Goal: Task Accomplishment & Management: Manage account settings

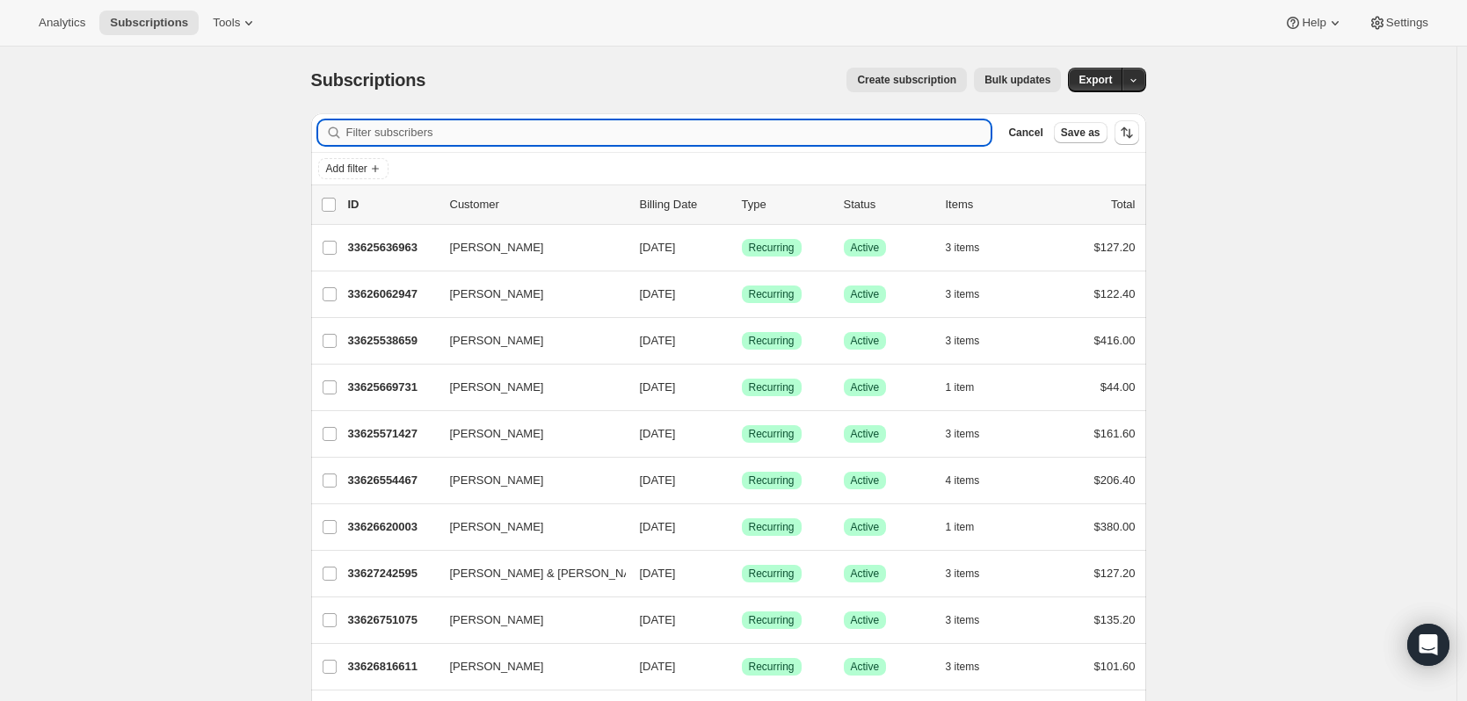
click at [953, 134] on input "Filter subscribers" at bounding box center [668, 132] width 645 height 25
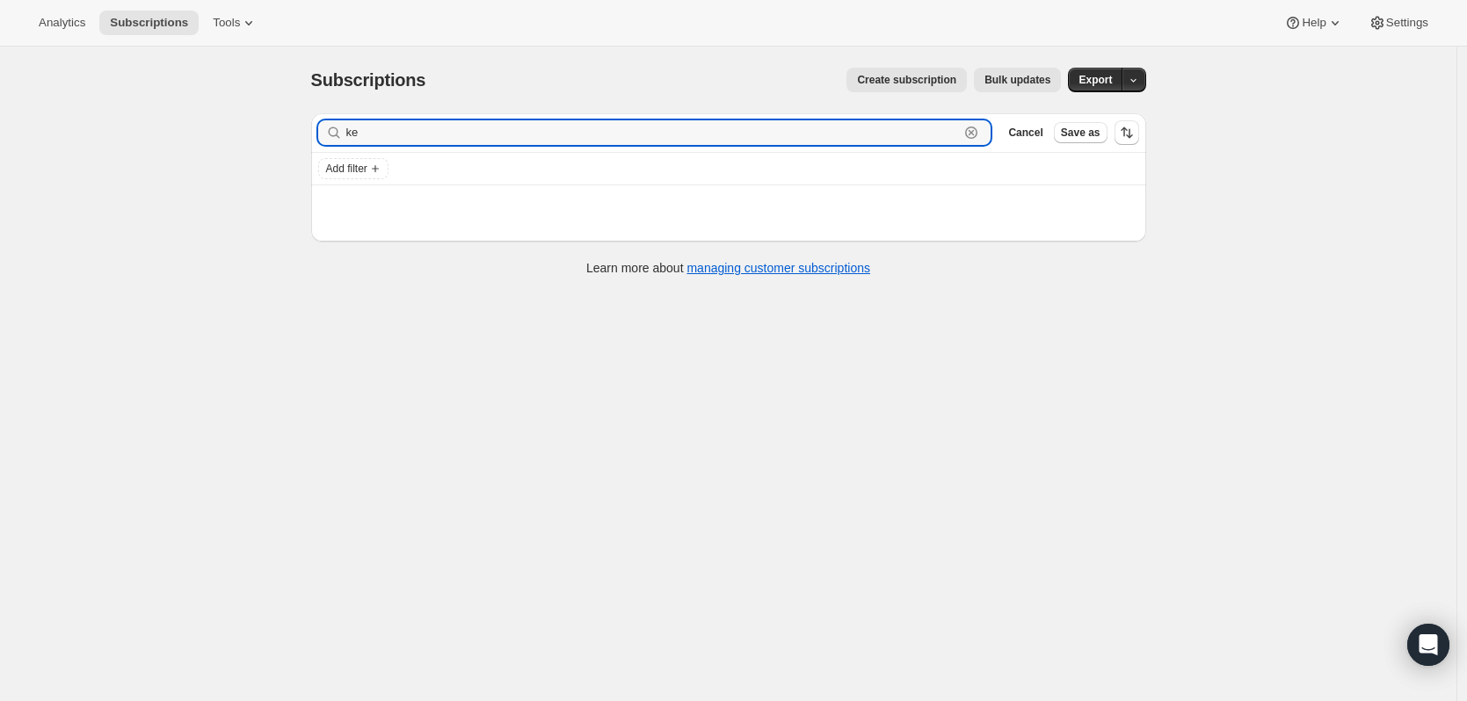
type input "k"
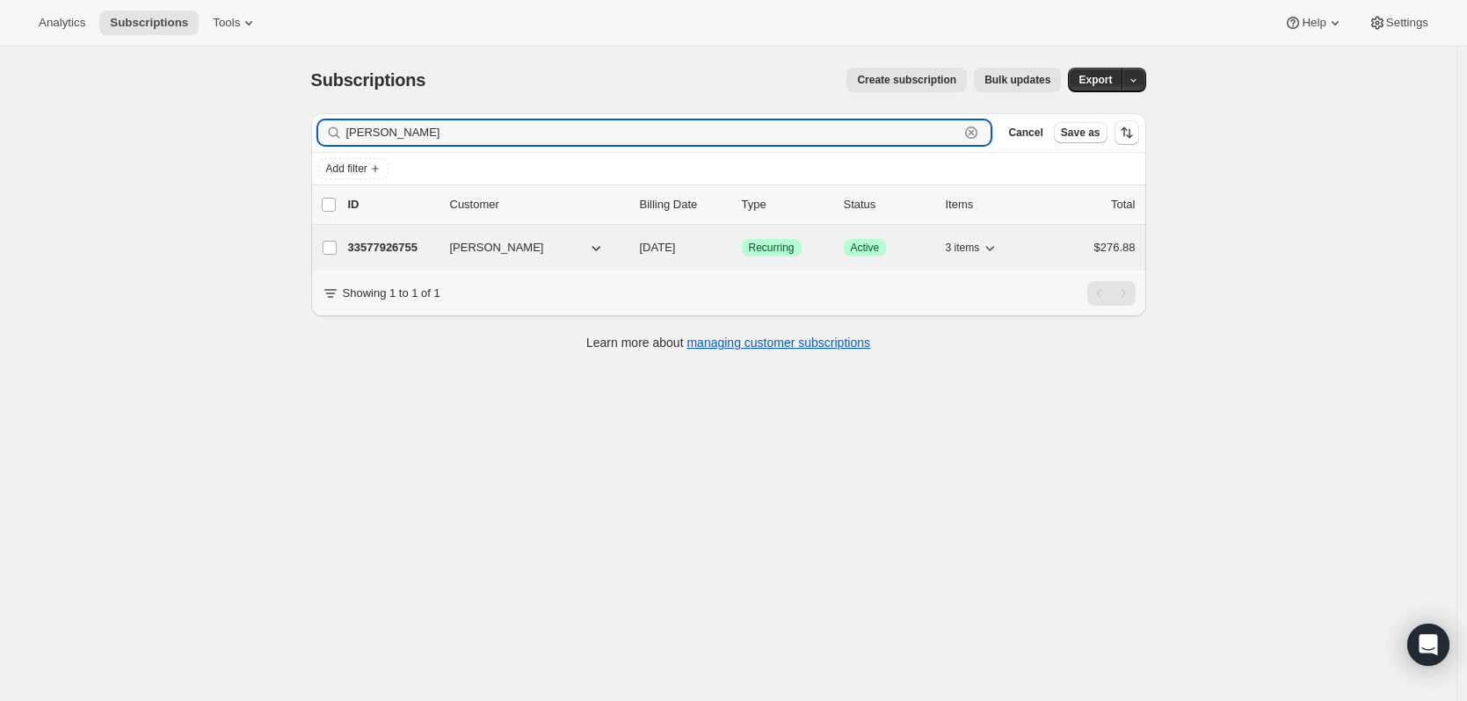
type input "[PERSON_NAME]"
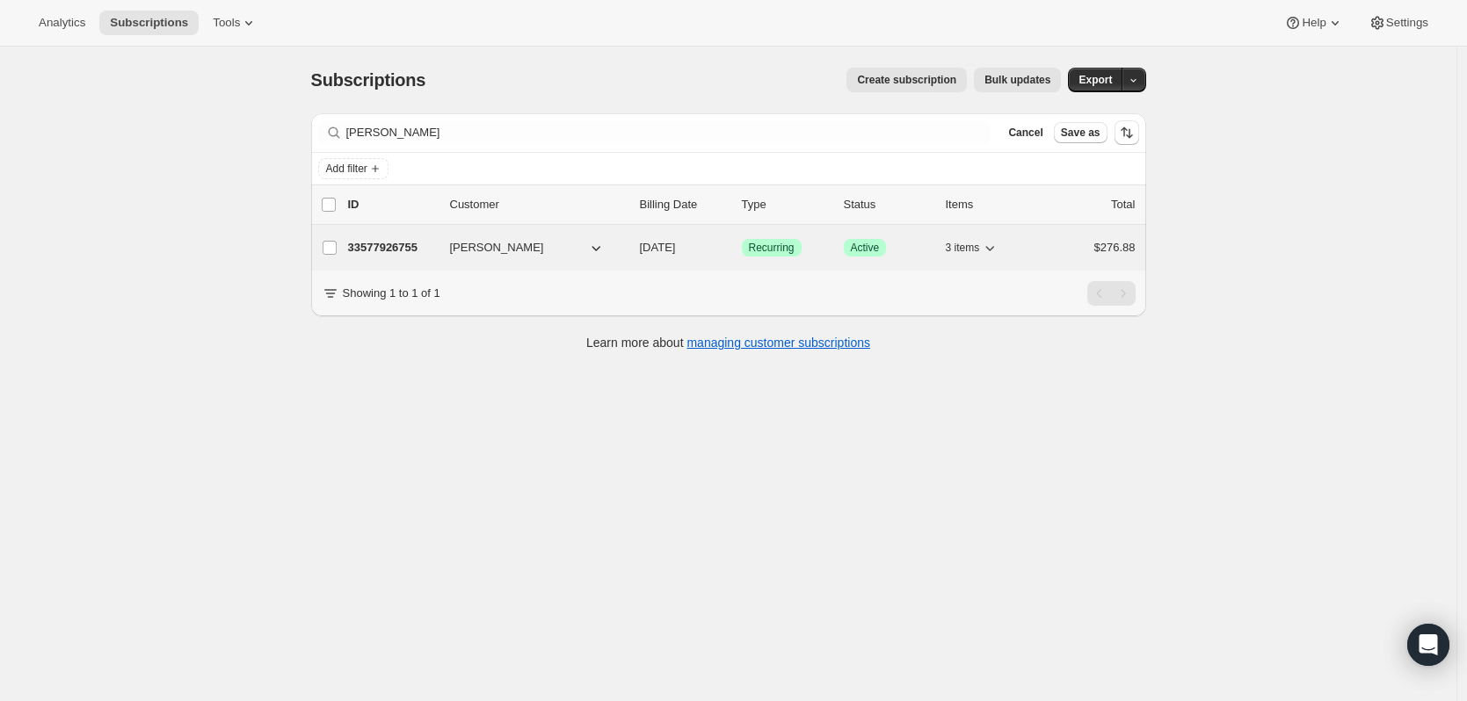
click at [407, 250] on p "33577926755" at bounding box center [392, 248] width 88 height 18
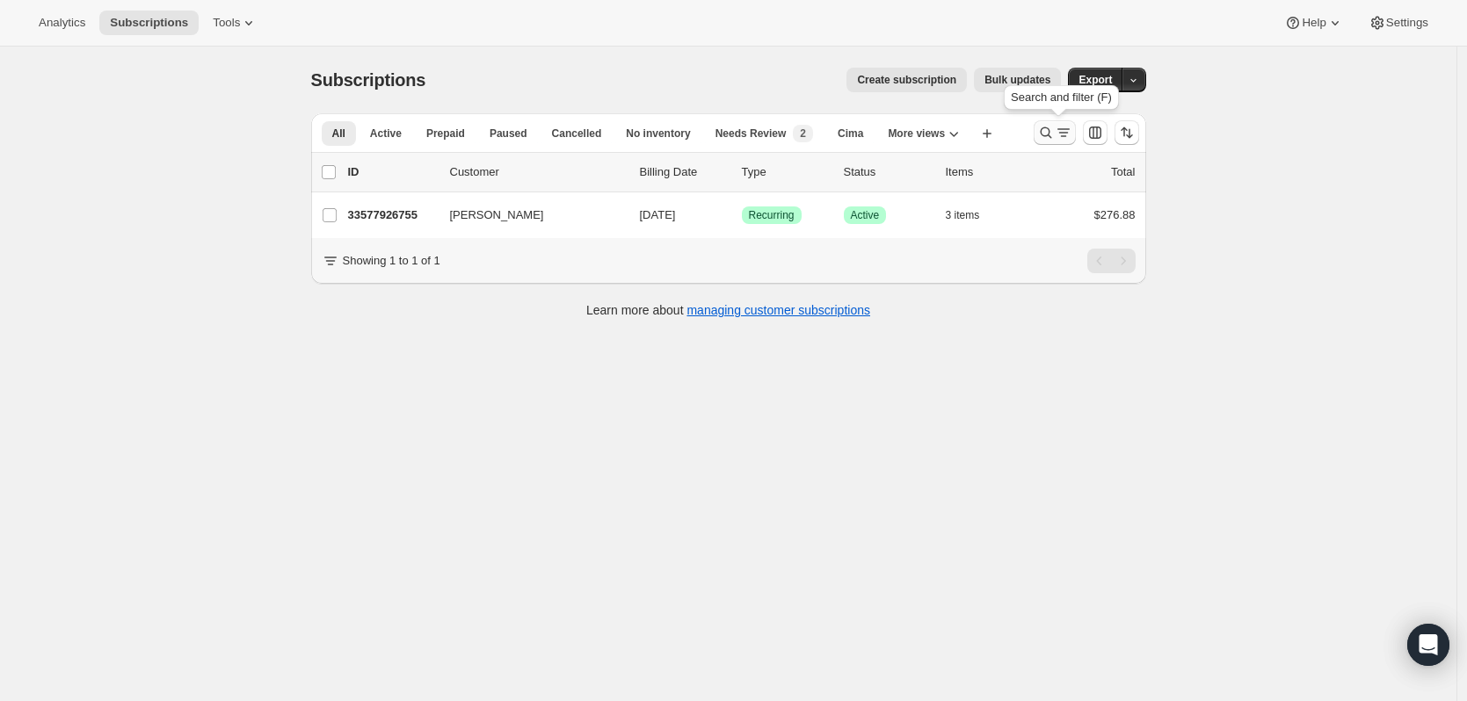
click at [1055, 136] on icon "Search and filter results" at bounding box center [1046, 133] width 18 height 18
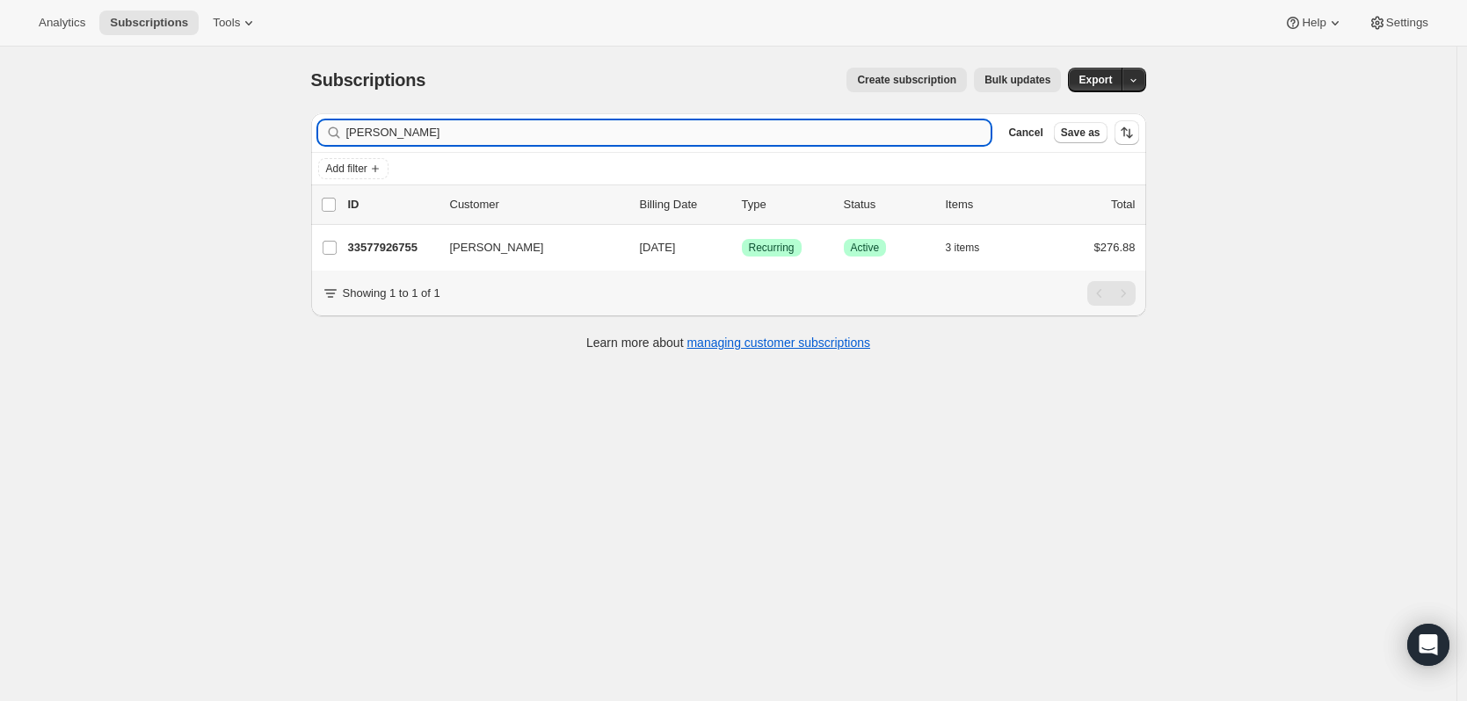
click at [374, 129] on input "[PERSON_NAME]" at bounding box center [668, 132] width 645 height 25
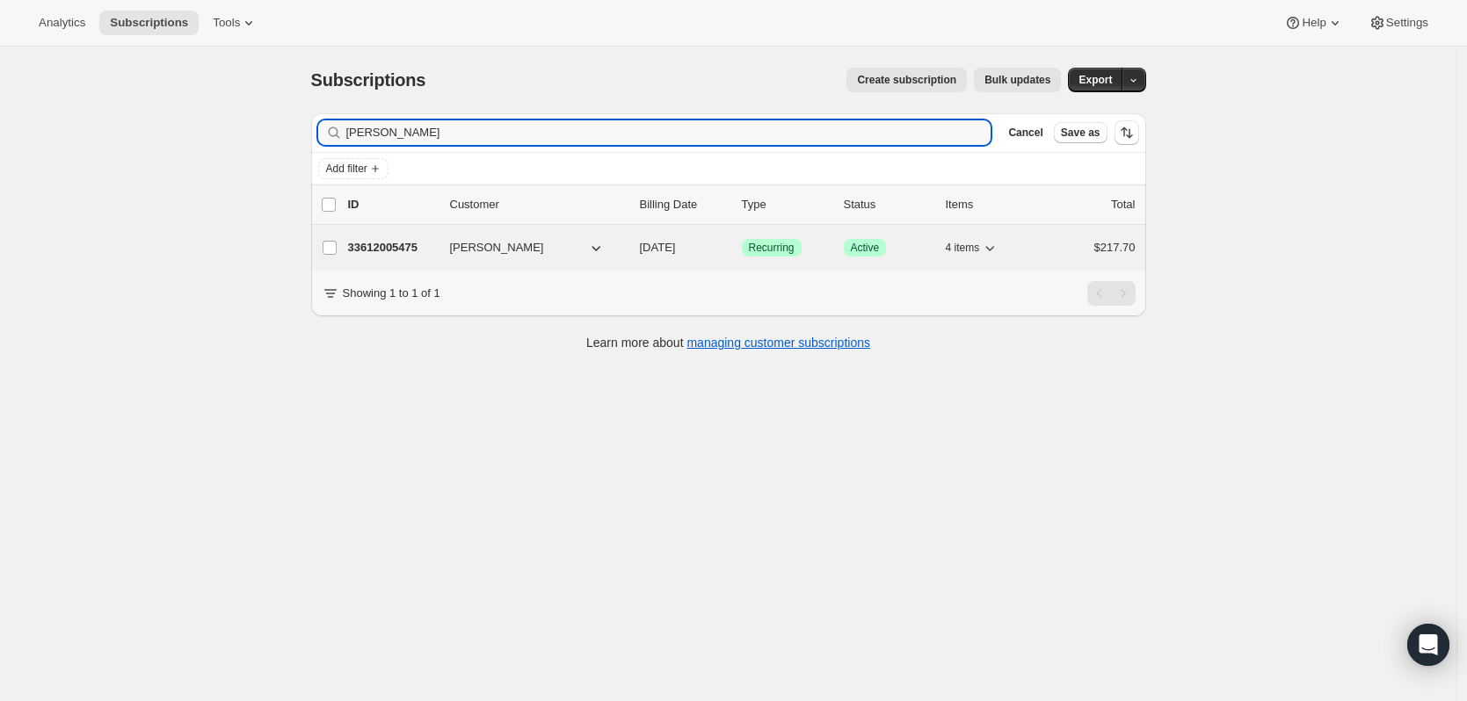
type input "[PERSON_NAME]"
click at [393, 255] on p "33612005475" at bounding box center [392, 248] width 88 height 18
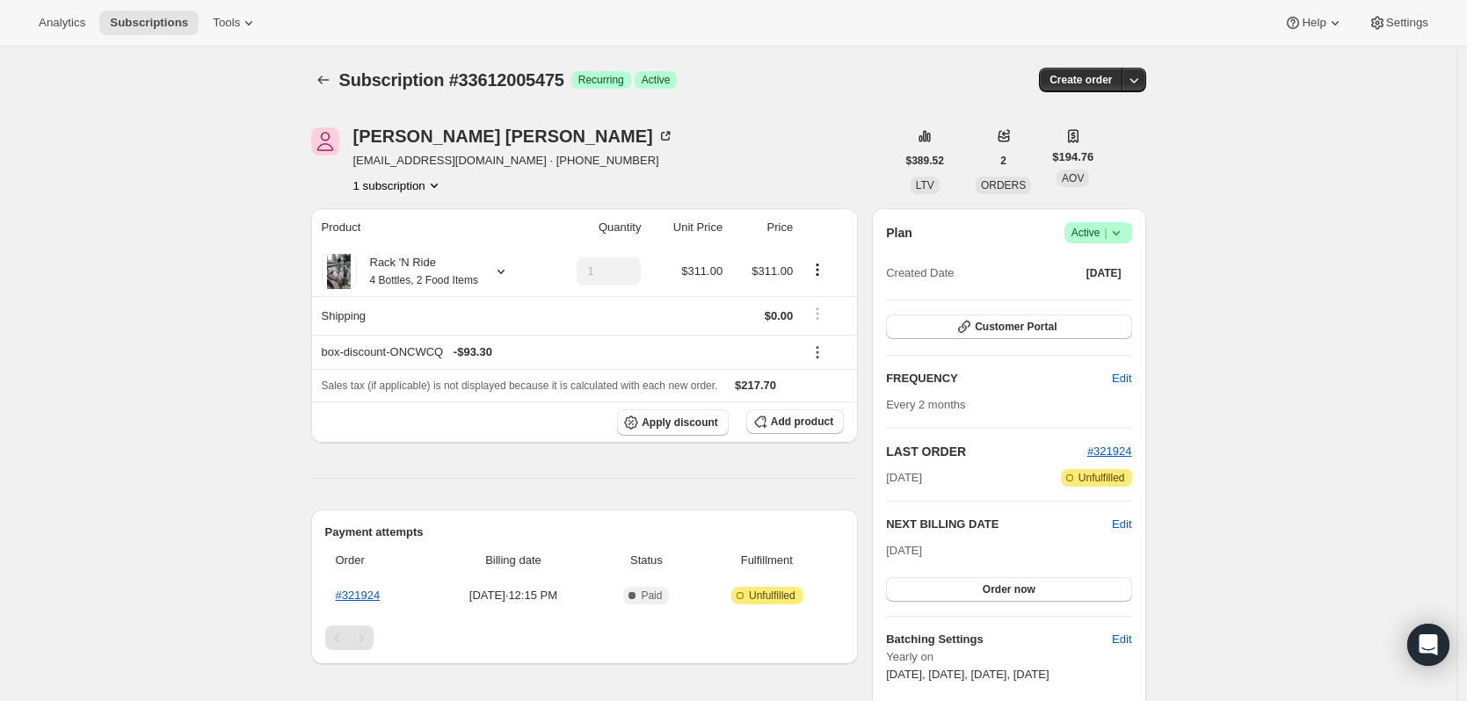
click at [1124, 237] on icon at bounding box center [1116, 233] width 18 height 18
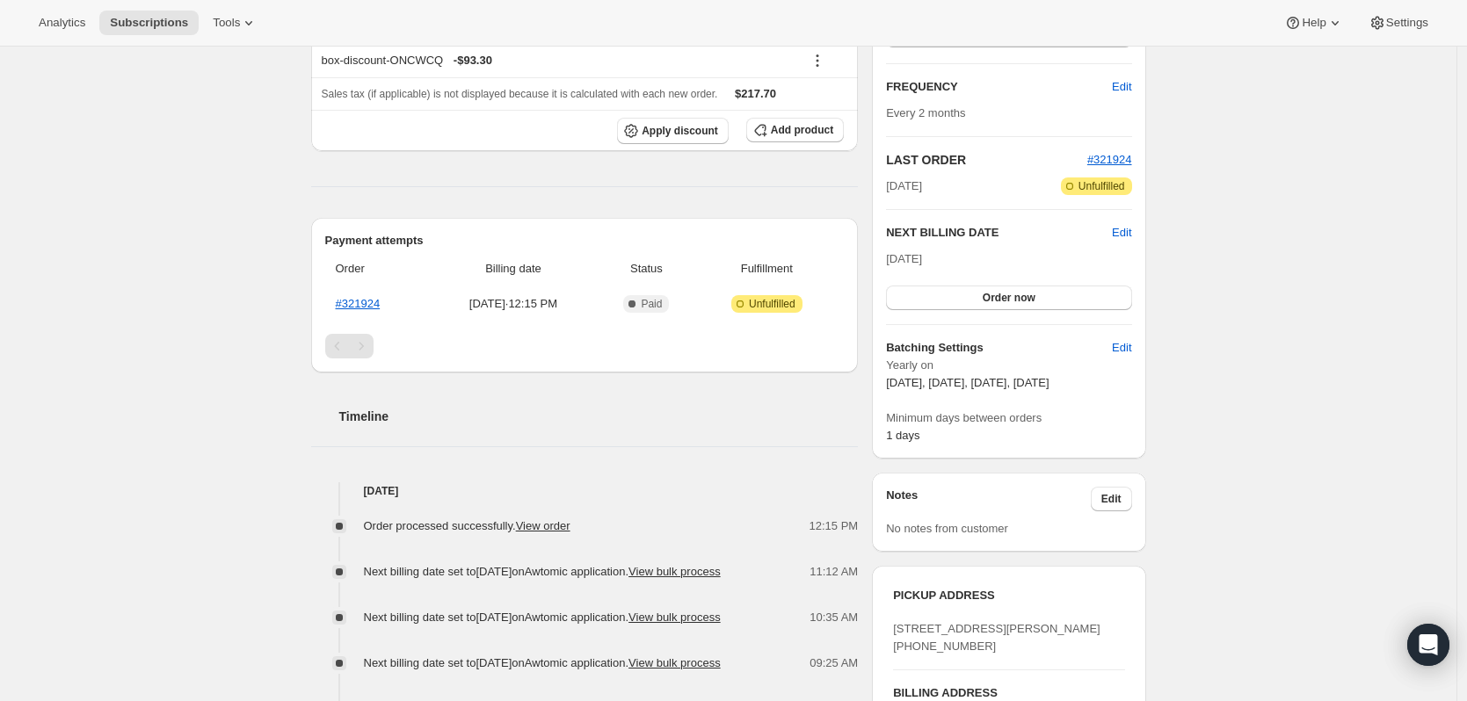
scroll to position [352, 0]
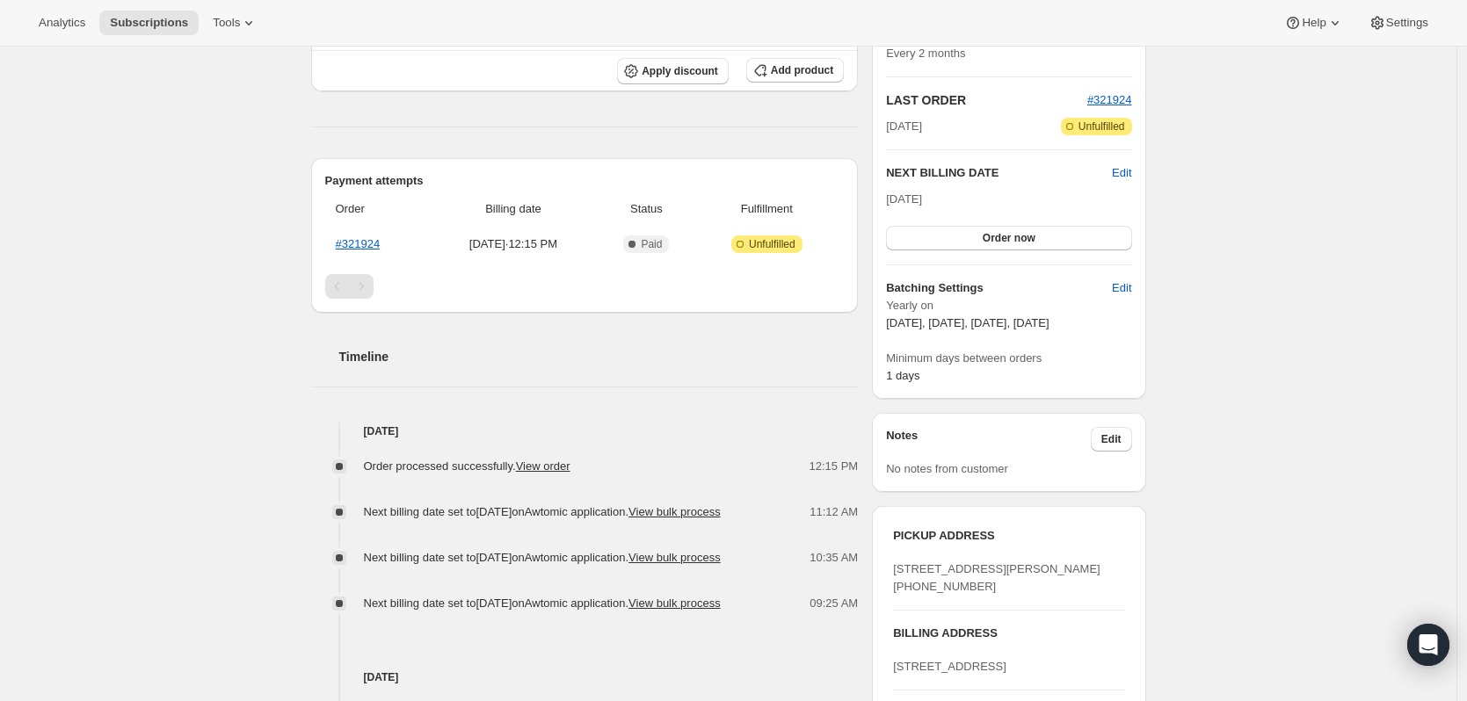
click at [1212, 545] on div "Subscription #33612005475. This page is ready Subscription #33612005475 Success…" at bounding box center [728, 488] width 1456 height 1587
drag, startPoint x: 347, startPoint y: 250, endPoint x: 448, endPoint y: 359, distance: 149.3
click at [448, 359] on h2 "Timeline" at bounding box center [598, 357] width 519 height 18
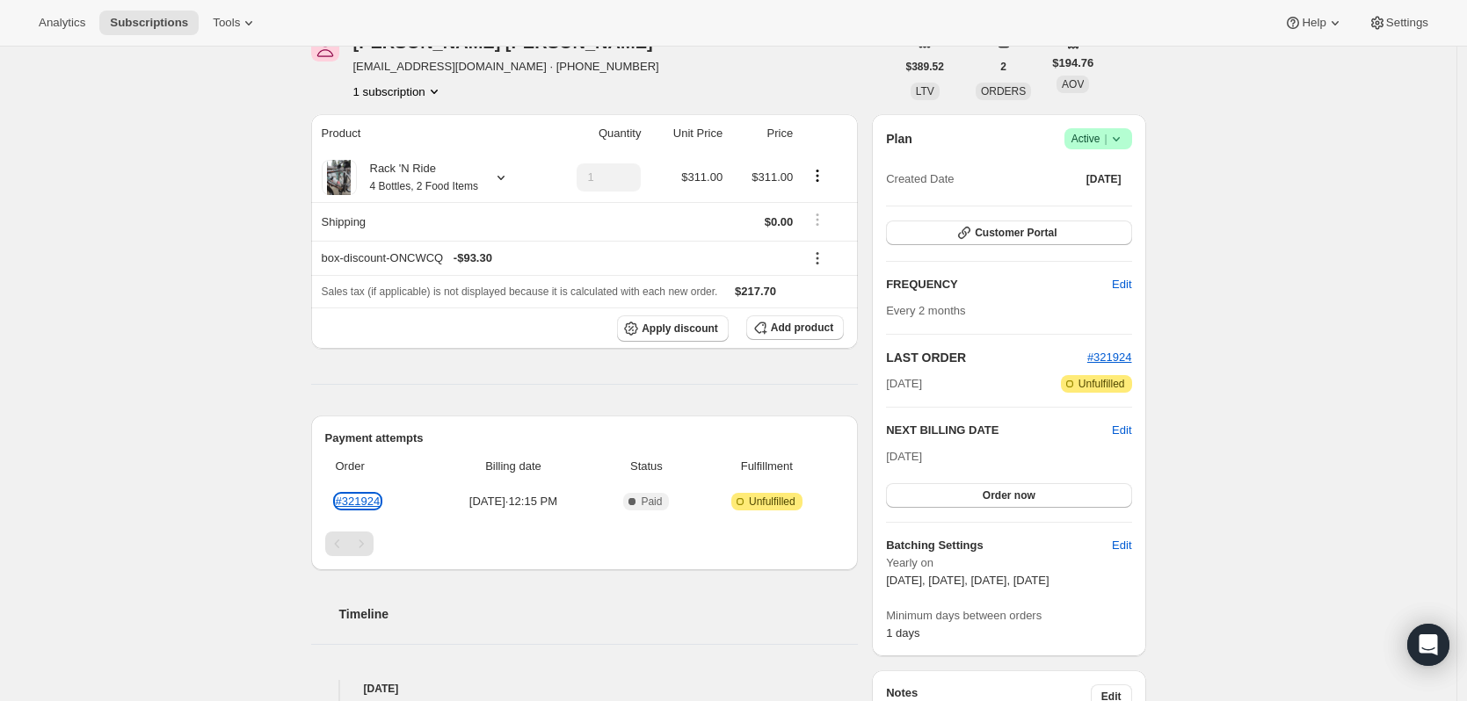
scroll to position [0, 0]
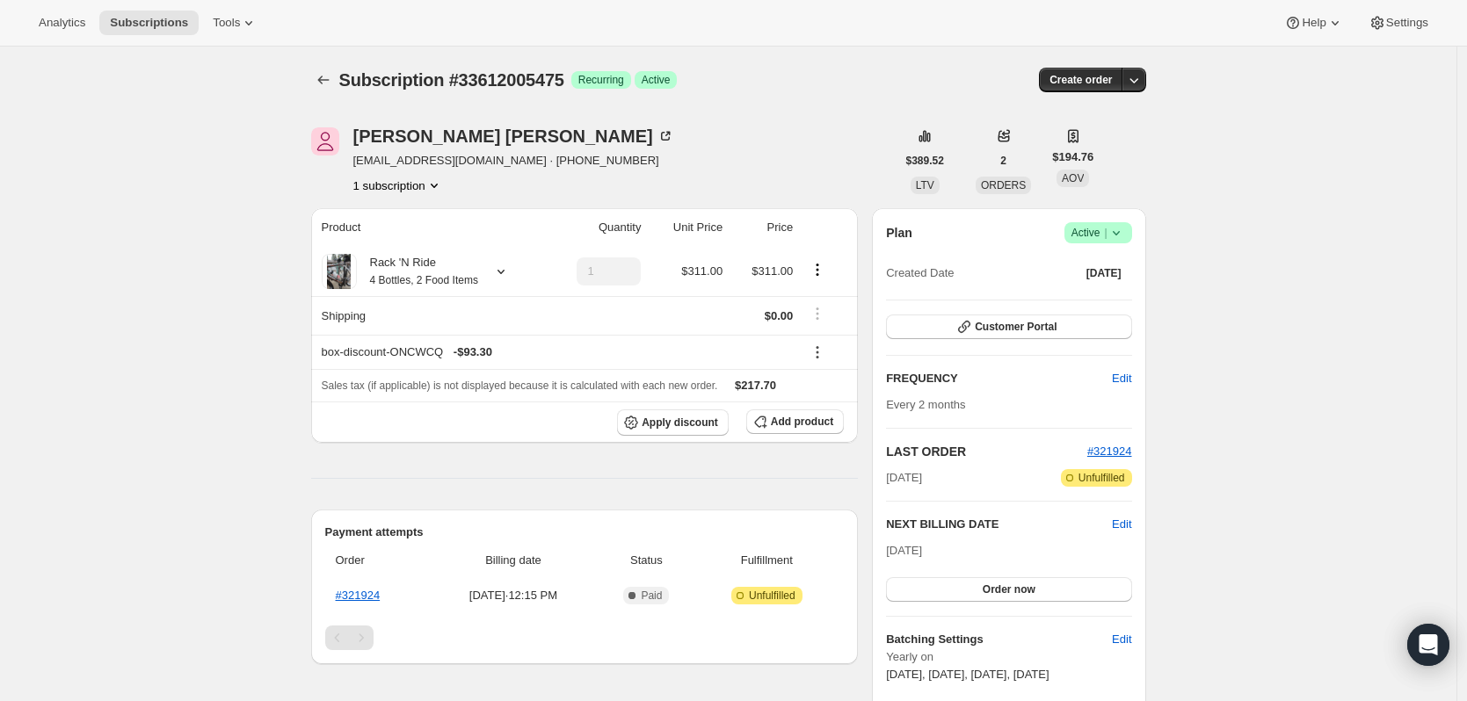
click at [1121, 230] on icon at bounding box center [1116, 233] width 18 height 18
click at [1106, 291] on span "Cancel subscription" at bounding box center [1103, 297] width 99 height 13
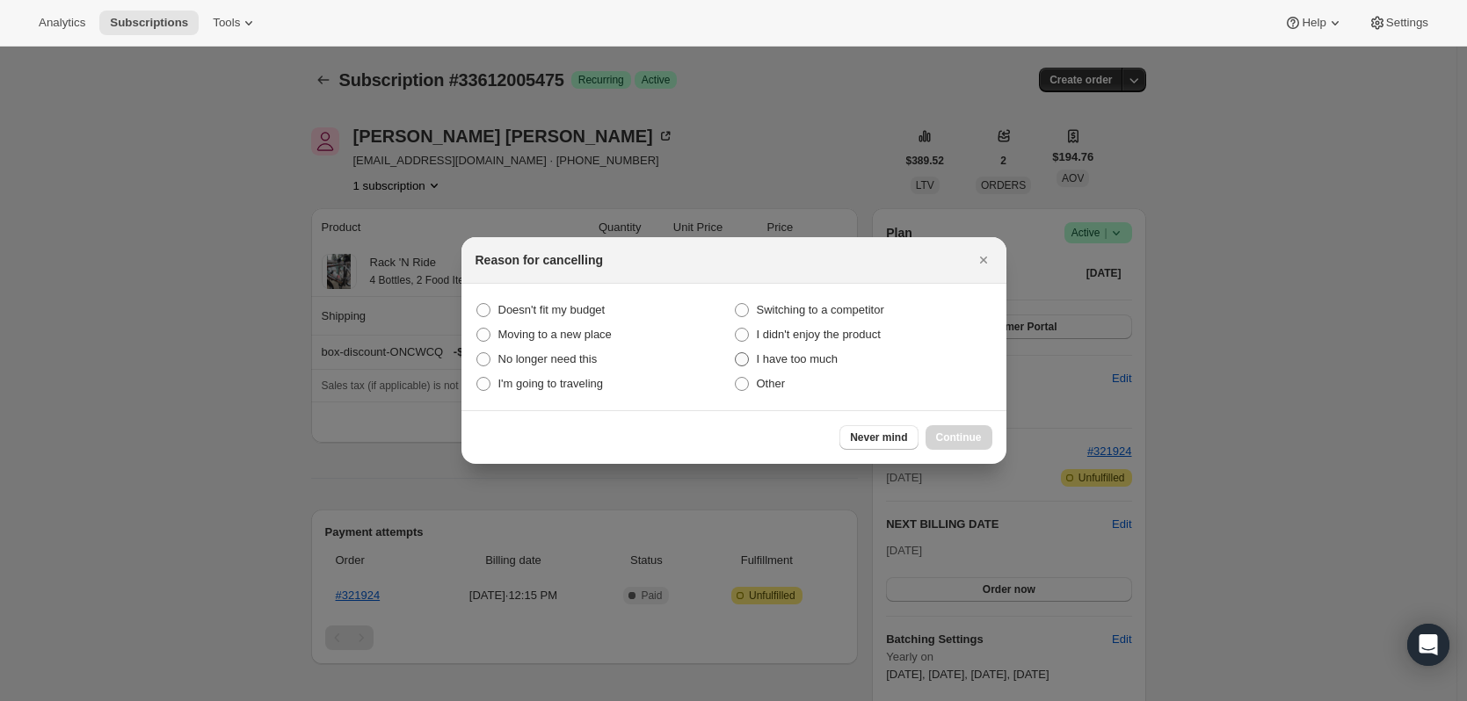
click at [737, 355] on span ":r33:" at bounding box center [742, 359] width 14 height 14
click at [736, 353] on much "I have too much" at bounding box center [735, 352] width 1 height 1
radio much "true"
click at [987, 435] on button "Continue" at bounding box center [958, 437] width 67 height 25
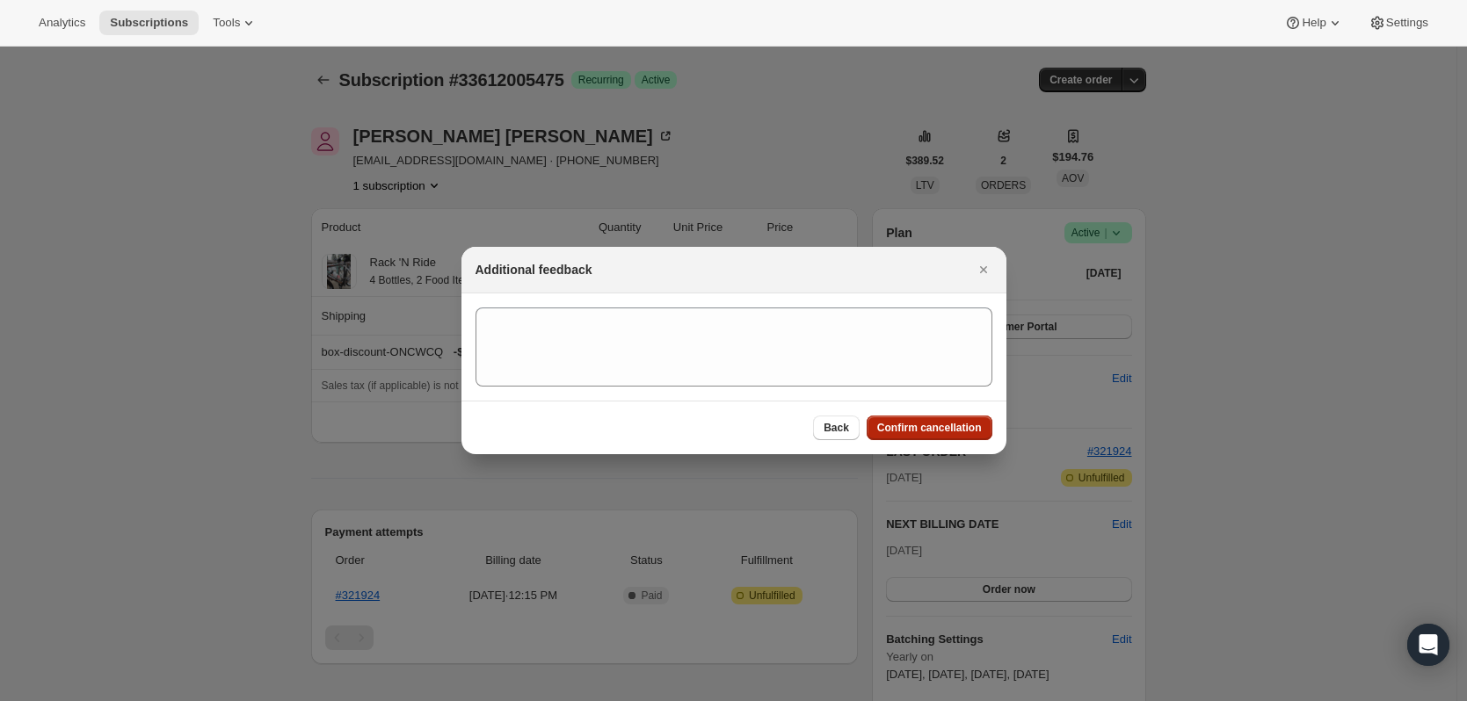
click at [959, 426] on span "Confirm cancellation" at bounding box center [929, 428] width 105 height 14
